Goal: Information Seeking & Learning: Learn about a topic

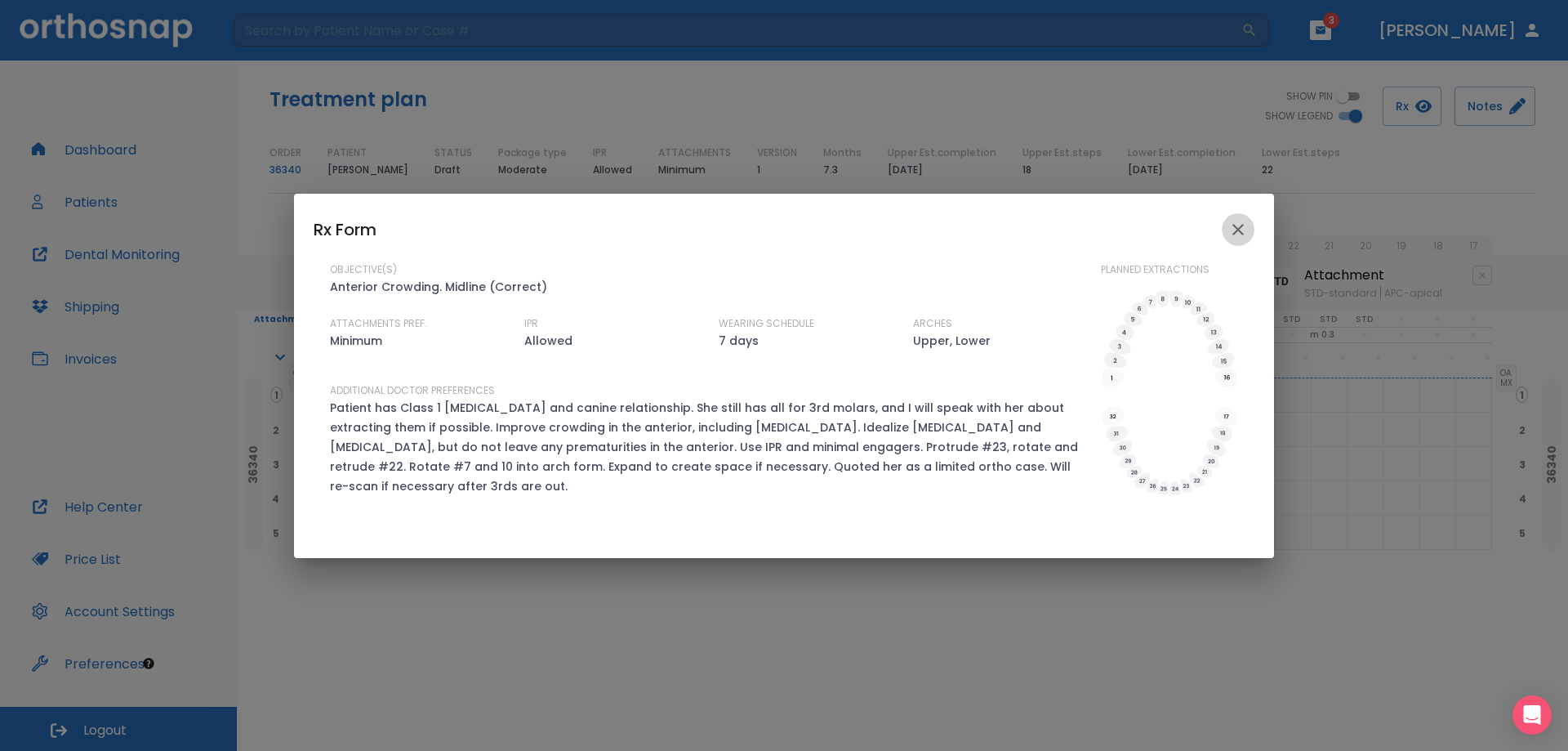
click at [1240, 223] on button "close" at bounding box center [1238, 229] width 32 height 32
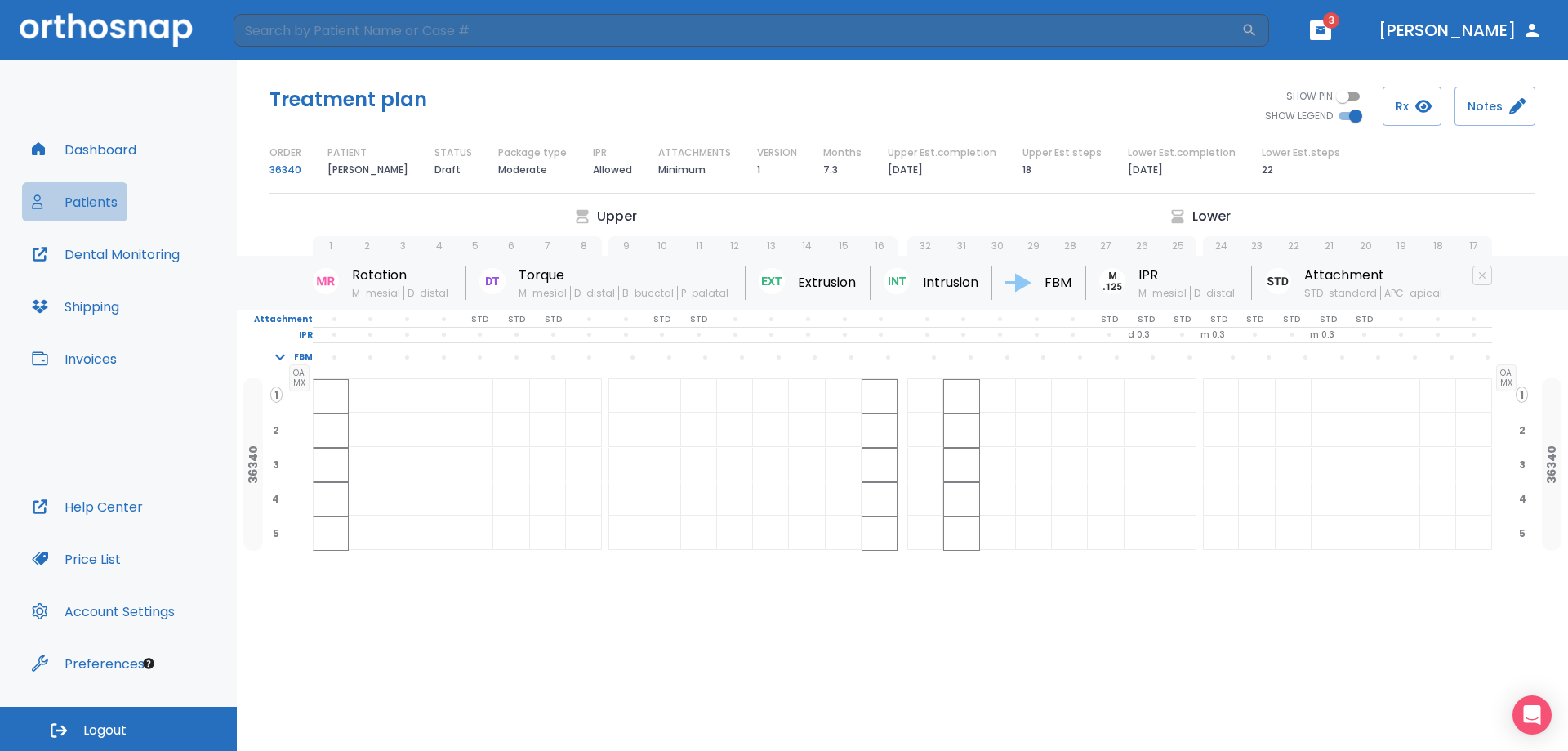
click at [82, 197] on button "Patients" at bounding box center [74, 201] width 105 height 39
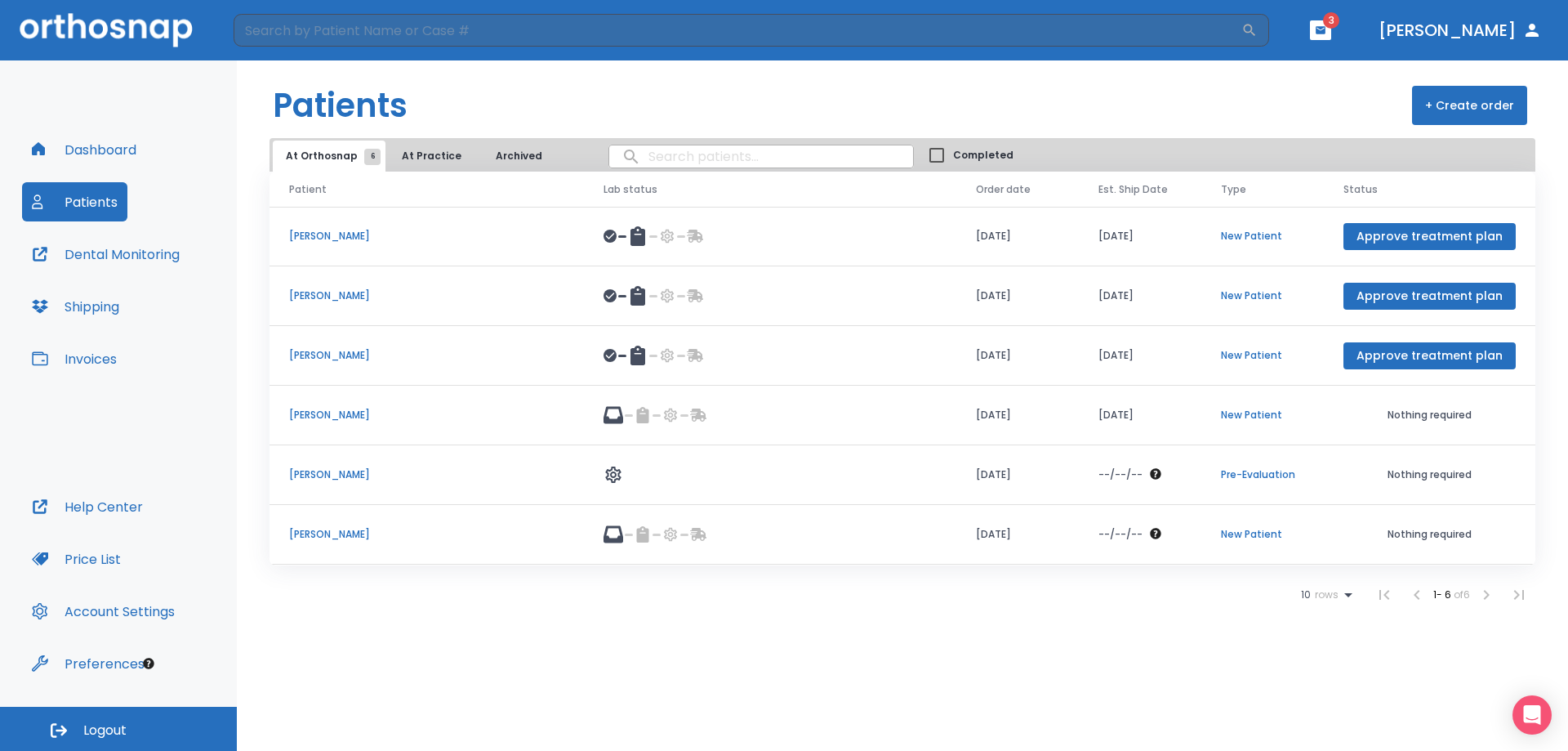
click at [308, 536] on p "Ytica Mondor" at bounding box center [426, 534] width 275 height 15
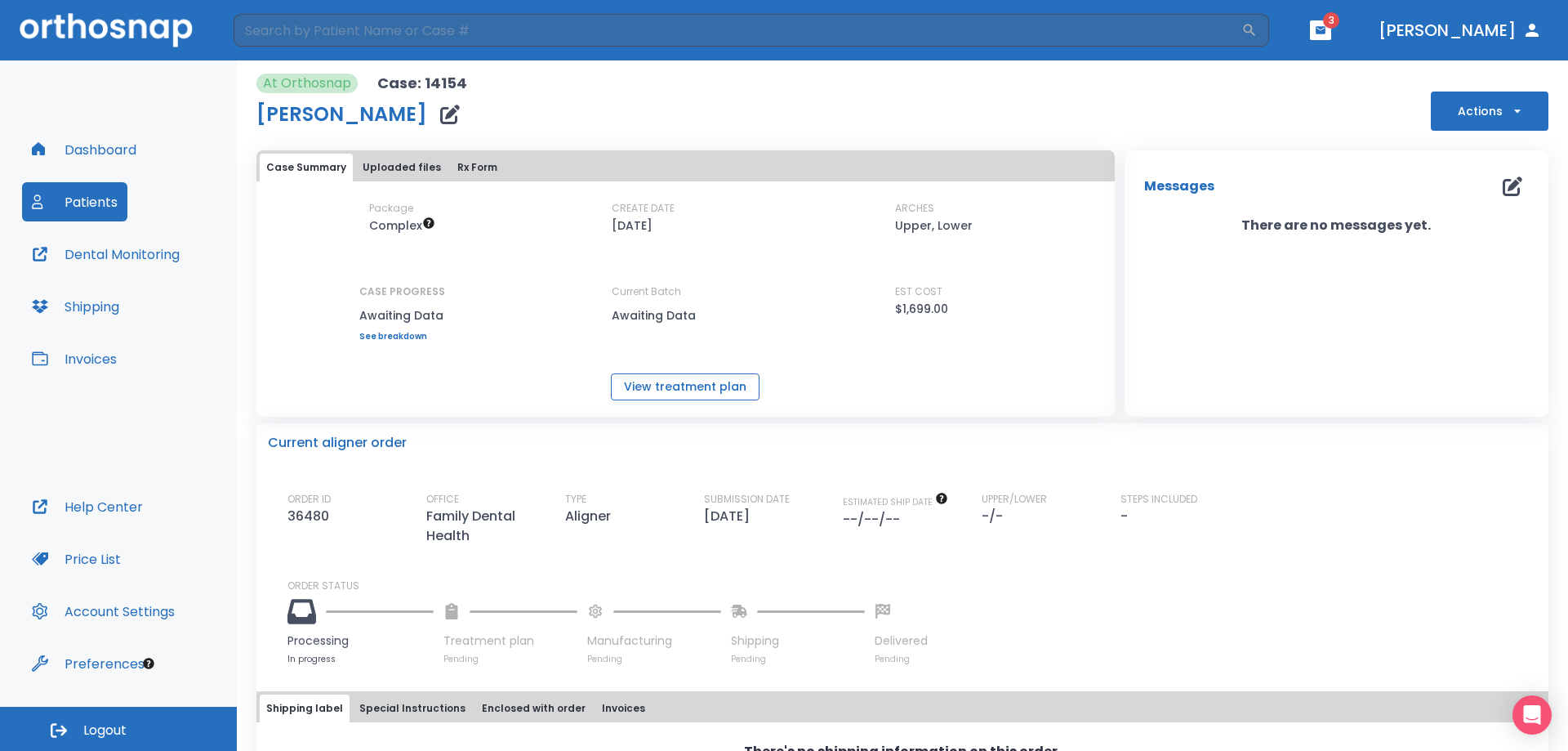
click at [662, 387] on button "View treatment plan" at bounding box center [685, 386] width 149 height 27
click at [462, 166] on button "Rx Form" at bounding box center [477, 167] width 53 height 28
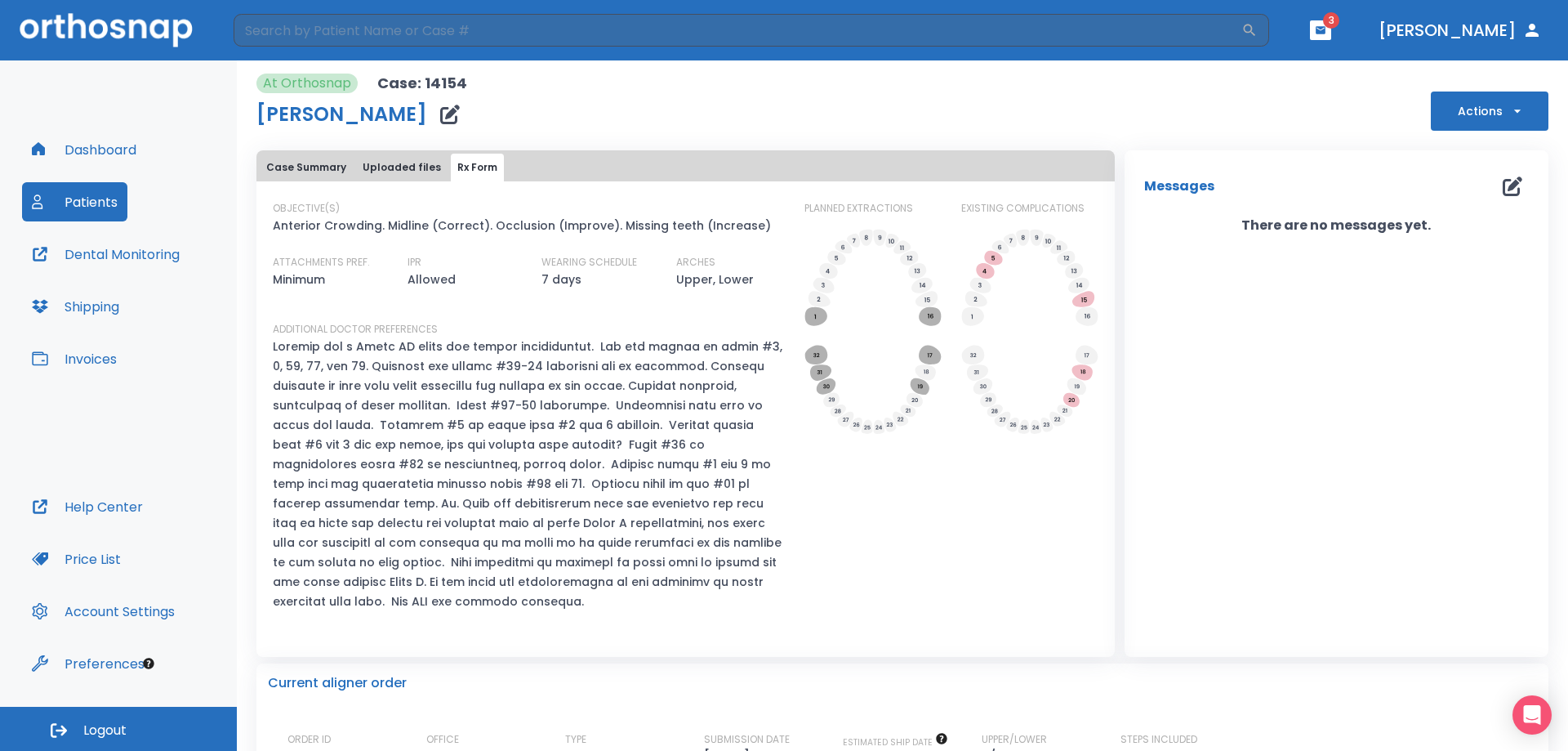
drag, startPoint x: 274, startPoint y: 343, endPoint x: 635, endPoint y: 582, distance: 432.9
click at [635, 582] on p at bounding box center [529, 473] width 512 height 275
copy p "Patient has a Class II molar and canine relationship. She has crowns at teeth #…"
click at [880, 509] on div "PLANNED EXTRACTIONS" at bounding box center [874, 412] width 137 height 423
